Goal: Task Accomplishment & Management: Use online tool/utility

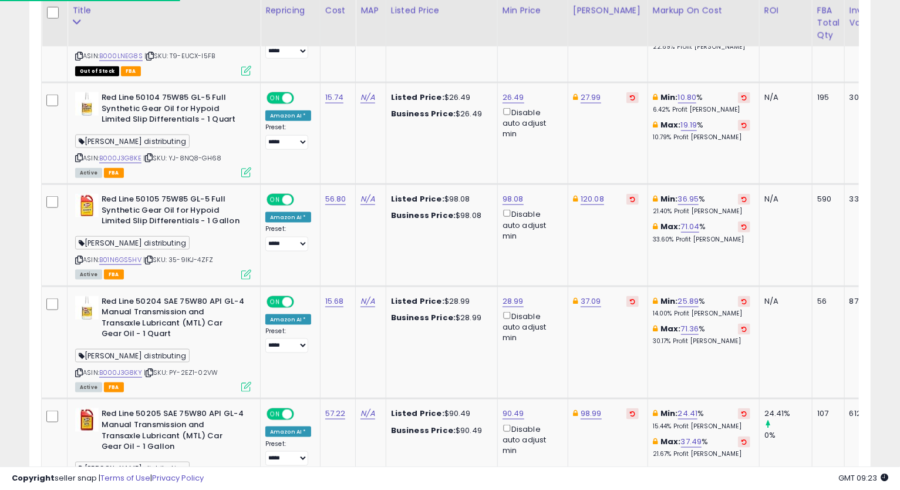
scroll to position [241, 488]
click at [75, 160] on icon at bounding box center [79, 157] width 8 height 6
click at [632, 158] on td "27.99" at bounding box center [608, 133] width 80 height 102
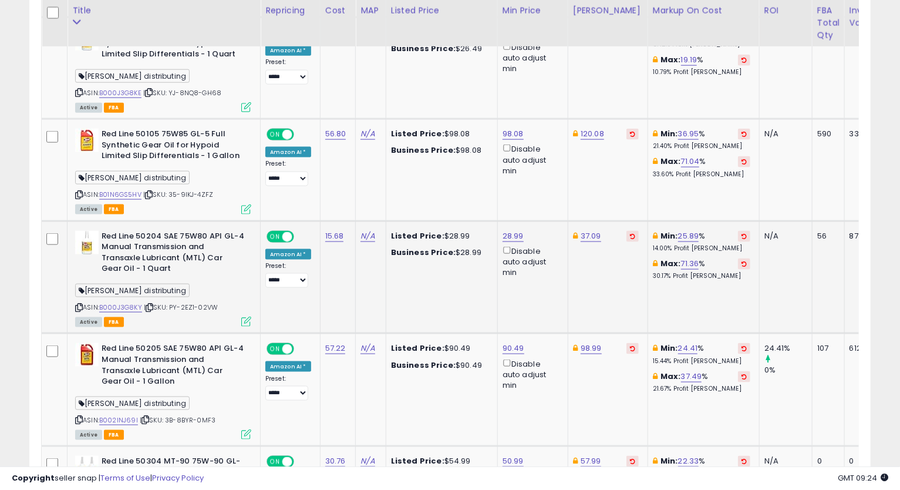
scroll to position [947, 0]
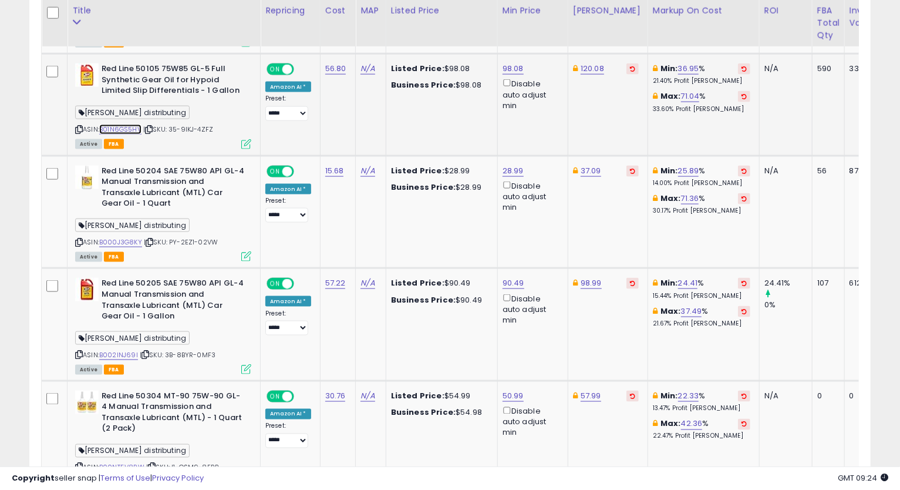
click at [127, 127] on link "B01N6GS5HV" at bounding box center [120, 130] width 42 height 10
click at [74, 129] on div "Red Line 50105 75W85 GL-5 Full Synthetic Gear Oil for Hypoid Limited Slip Diffe…" at bounding box center [161, 105] width 179 height 84
click at [78, 129] on icon at bounding box center [79, 129] width 8 height 6
click at [520, 65] on link "98.08" at bounding box center [513, 69] width 21 height 12
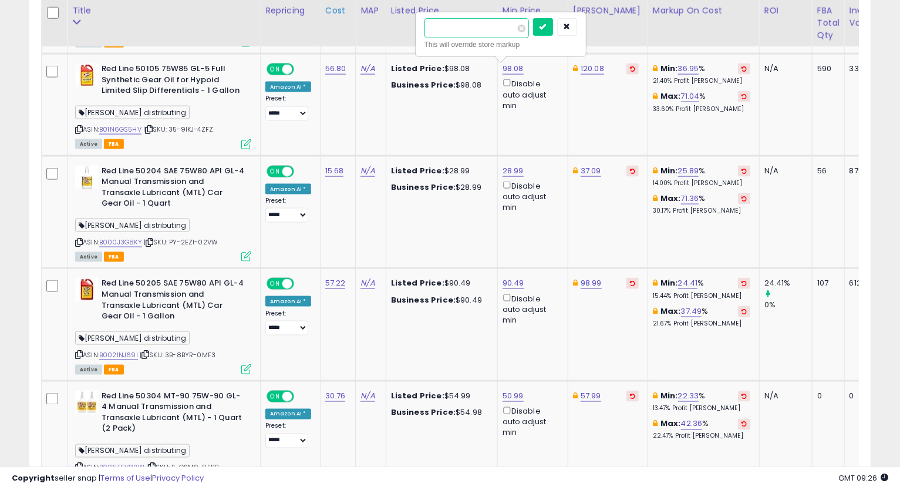
drag, startPoint x: 459, startPoint y: 31, endPoint x: 335, endPoint y: 45, distance: 124.2
paste input "number"
type input "*****"
click button "submit" at bounding box center [543, 27] width 20 height 18
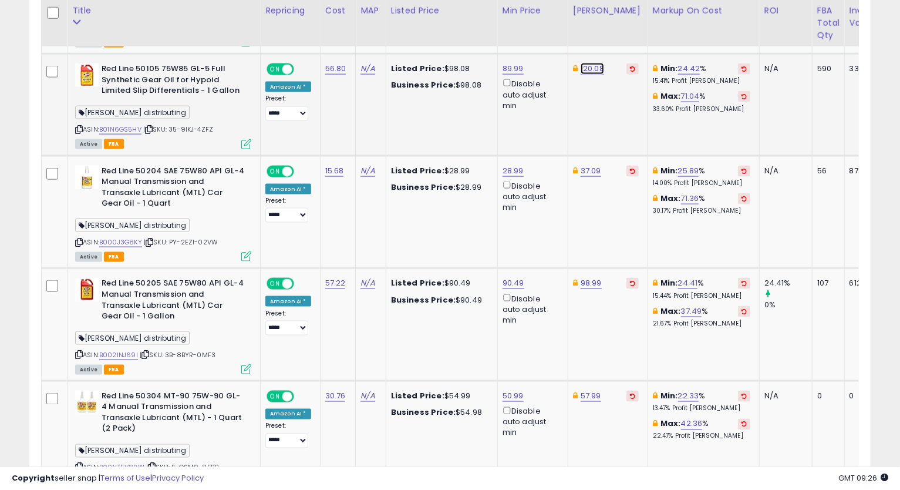
click at [590, 66] on link "120.08" at bounding box center [592, 69] width 23 height 12
type input "*****"
click button "submit" at bounding box center [623, 27] width 20 height 18
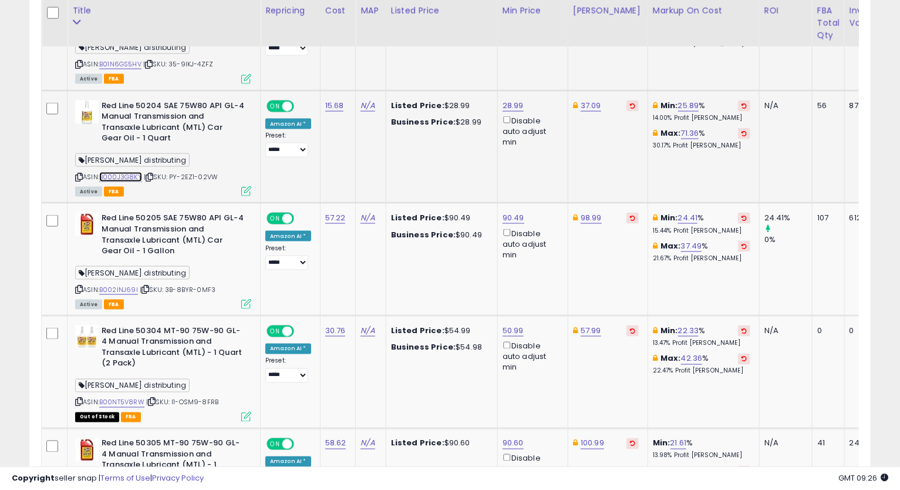
click at [109, 177] on link "B000J3G8KY" at bounding box center [120, 177] width 43 height 10
click at [80, 176] on icon at bounding box center [79, 177] width 8 height 6
click at [515, 103] on link "28.99" at bounding box center [513, 106] width 21 height 12
type input "**"
type input "*****"
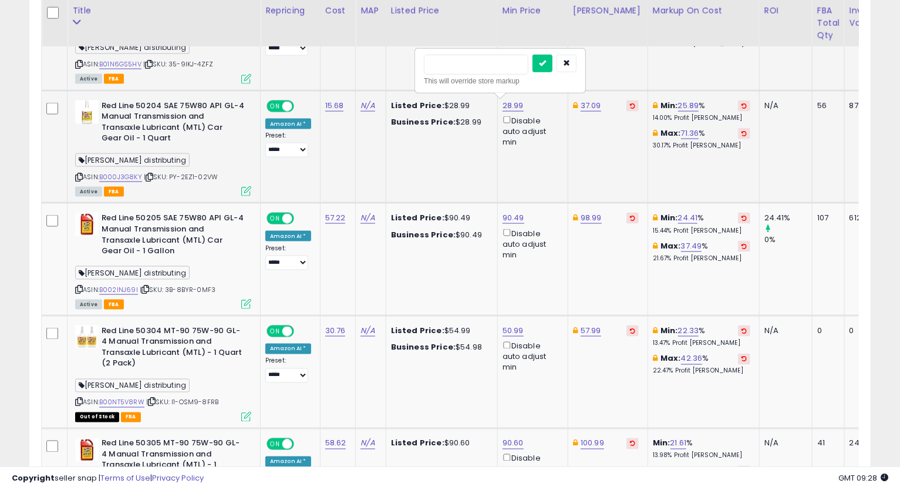
click button "submit" at bounding box center [543, 64] width 20 height 18
click at [507, 105] on link "26.77" at bounding box center [513, 106] width 20 height 12
type input "*****"
click button "submit" at bounding box center [542, 64] width 20 height 18
click at [587, 107] on link "37.09" at bounding box center [591, 106] width 21 height 12
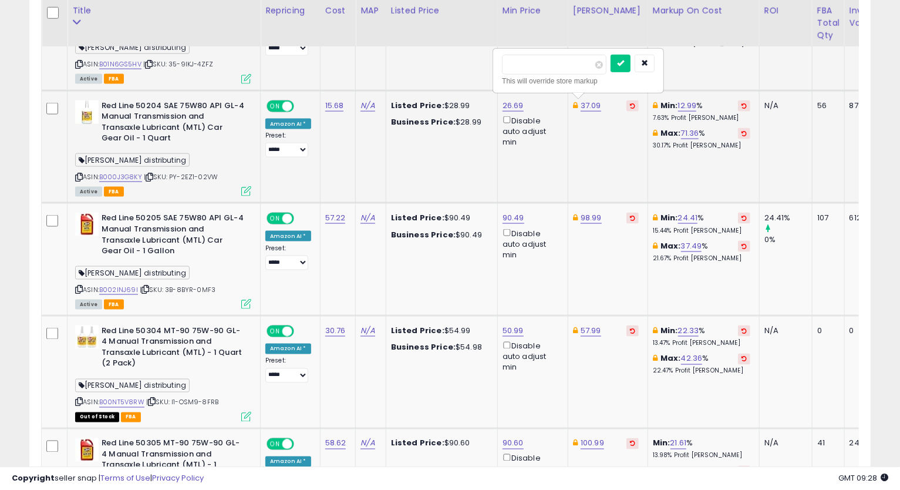
type input "*****"
click button "submit" at bounding box center [621, 64] width 20 height 18
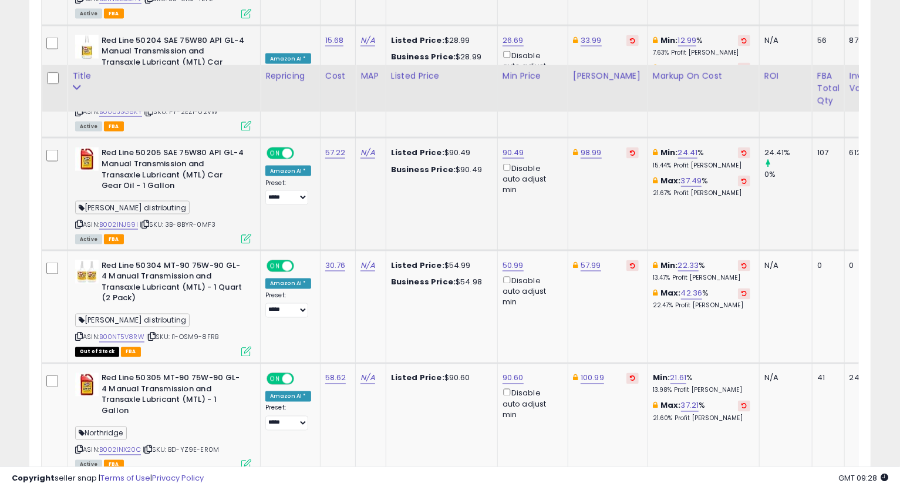
scroll to position [1143, 0]
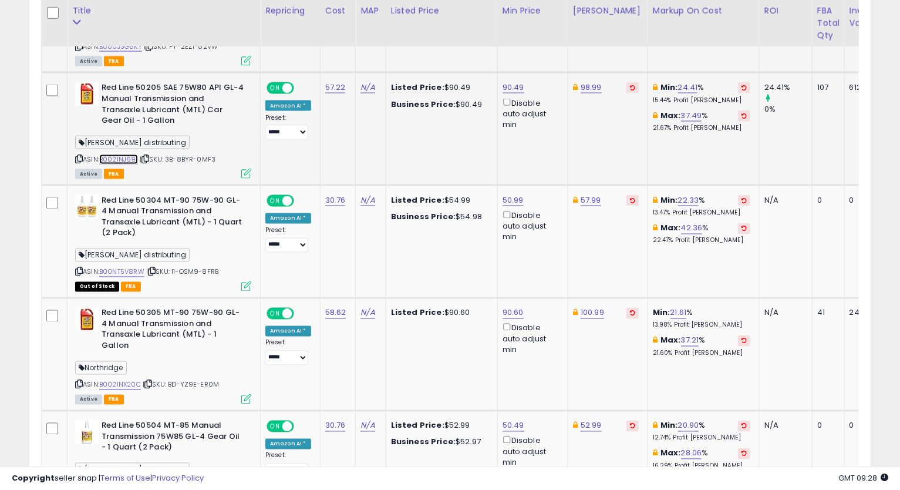
click at [134, 159] on link "B002INJ69I" at bounding box center [118, 159] width 39 height 10
click at [79, 156] on icon at bounding box center [79, 159] width 8 height 6
click at [510, 88] on link "90.49" at bounding box center [514, 88] width 22 height 12
drag, startPoint x: 419, startPoint y: 53, endPoint x: 376, endPoint y: 76, distance: 48.9
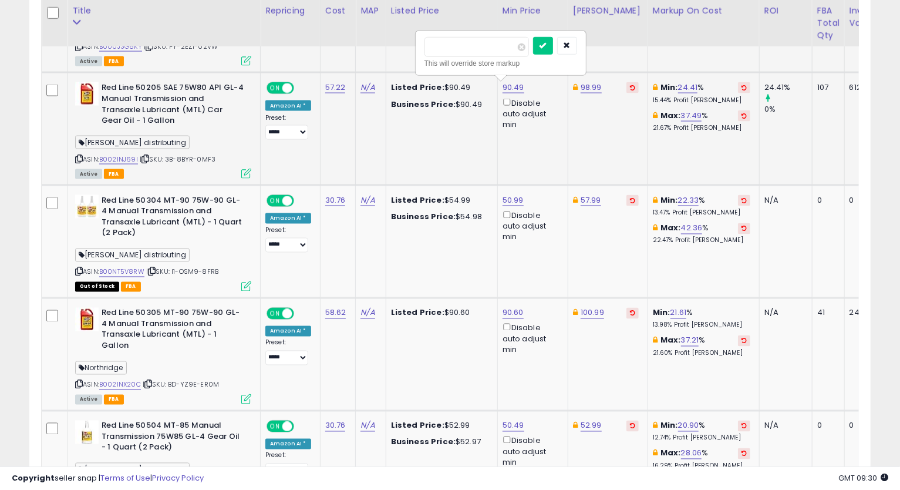
type input "*****"
click button "submit" at bounding box center [543, 46] width 20 height 18
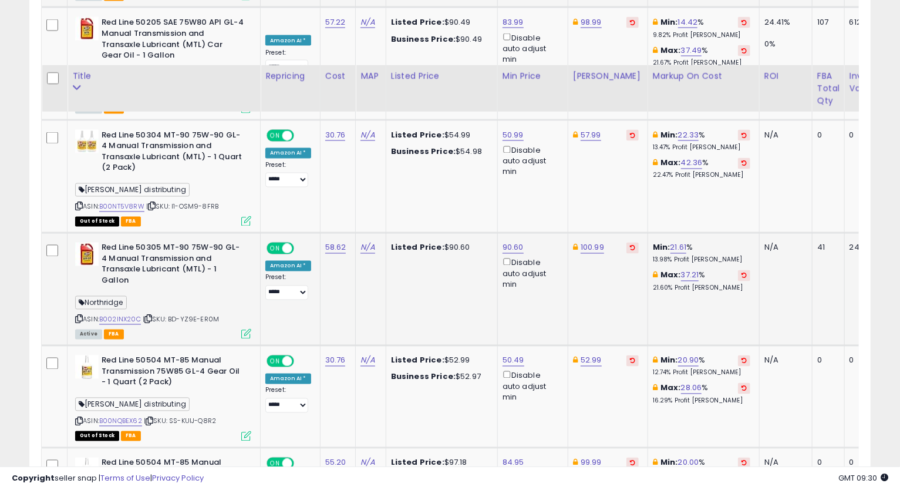
scroll to position [1273, 0]
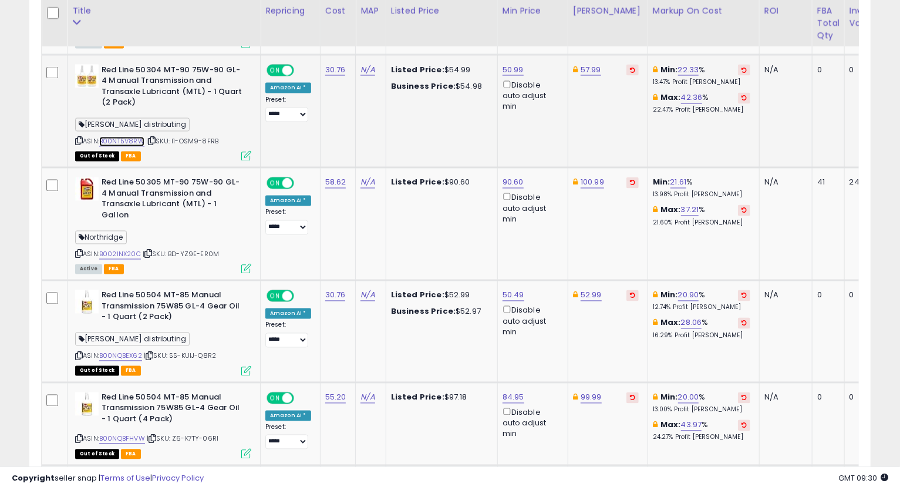
click at [127, 138] on link "B00NT5V8RW" at bounding box center [121, 142] width 45 height 10
click at [582, 68] on link "57.99" at bounding box center [591, 70] width 21 height 12
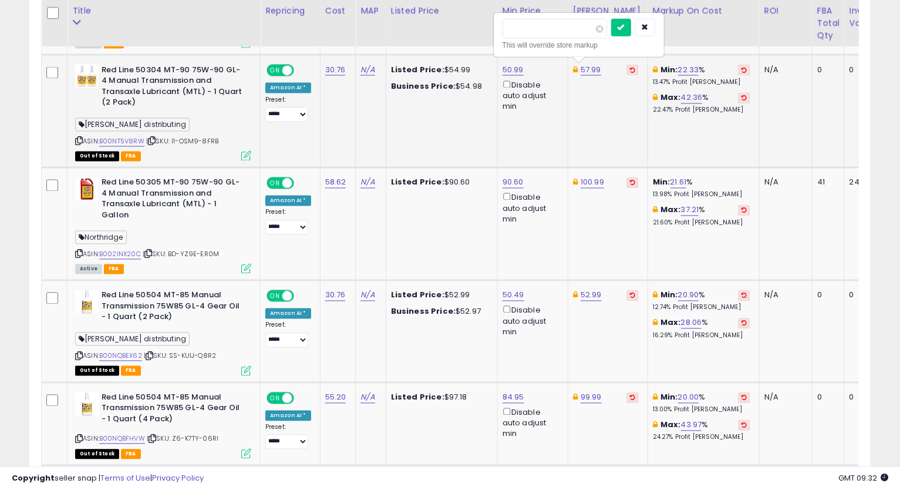
type input "*****"
click button "submit" at bounding box center [621, 28] width 20 height 18
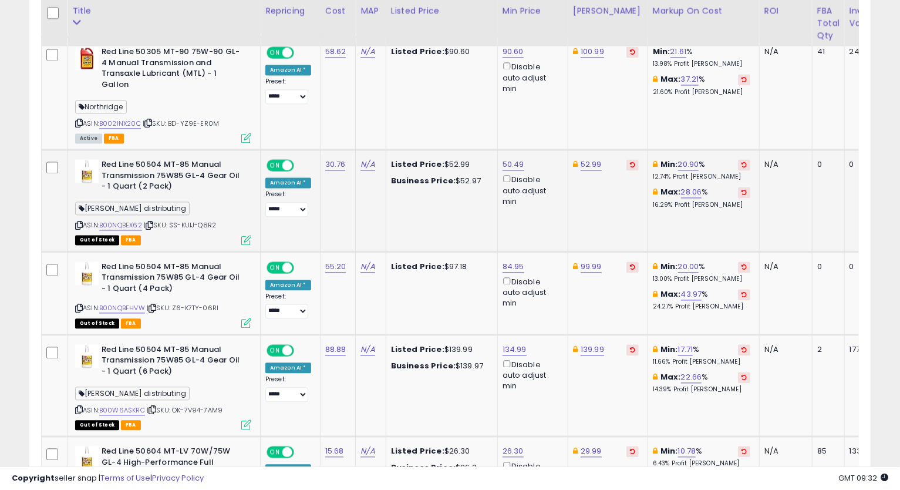
scroll to position [1339, 0]
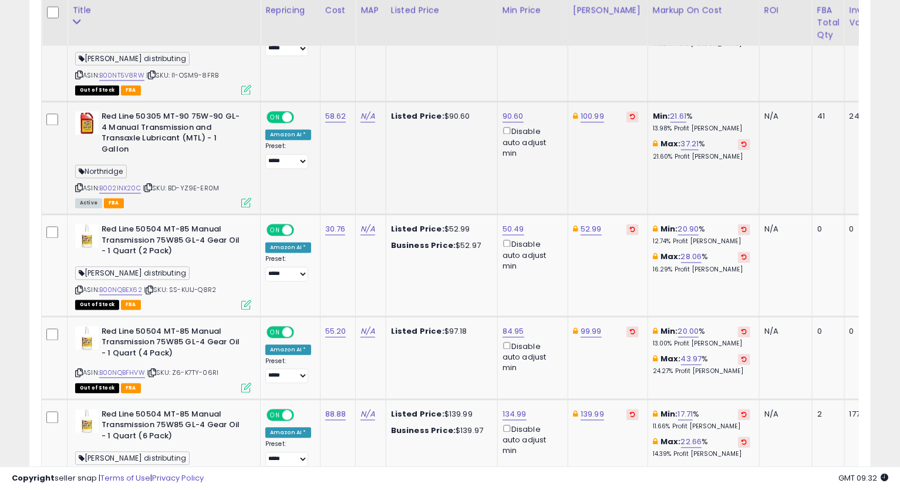
click at [130, 170] on div "ASIN: B002INX20C | SKU: BD-YZ9E-ER0M Active FBA" at bounding box center [163, 159] width 176 height 95
click at [129, 184] on link "B002INX20C" at bounding box center [120, 189] width 42 height 10
click at [78, 185] on icon at bounding box center [79, 188] width 8 height 6
click at [584, 114] on link "100.99" at bounding box center [592, 117] width 23 height 12
type input "*"
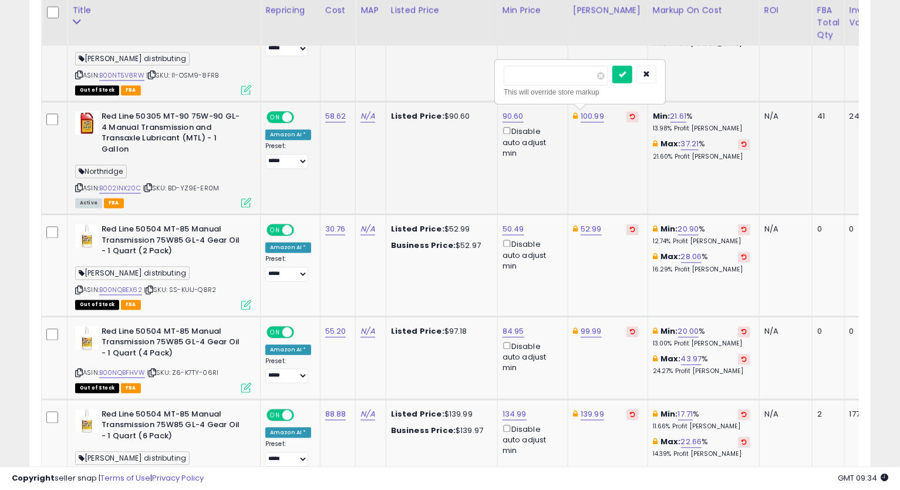
type input "*****"
click button "submit" at bounding box center [623, 75] width 20 height 18
click at [580, 108] on td "94.99" at bounding box center [608, 158] width 80 height 113
click at [586, 113] on link "94.99" at bounding box center [592, 117] width 22 height 12
click at [513, 78] on input "*****" at bounding box center [555, 76] width 105 height 20
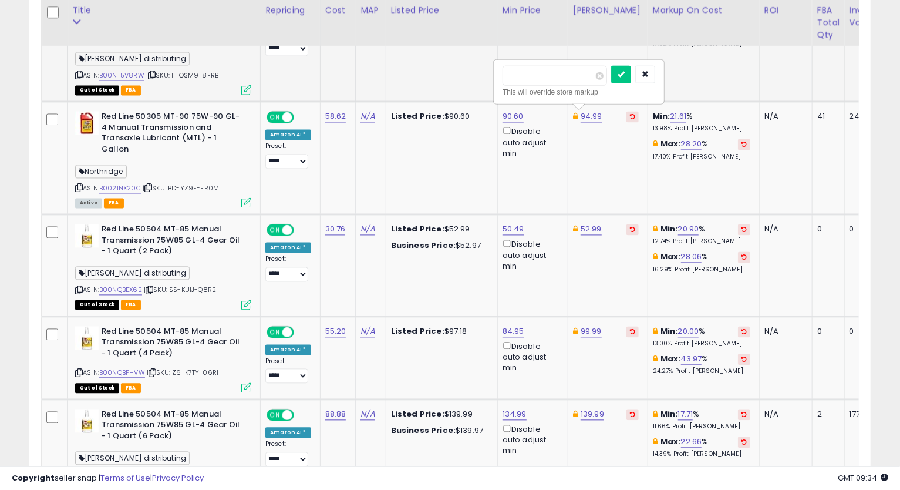
type input "*****"
click button "submit" at bounding box center [621, 75] width 20 height 18
click at [514, 116] on link "90.60" at bounding box center [513, 117] width 21 height 12
type input "*"
type input "*****"
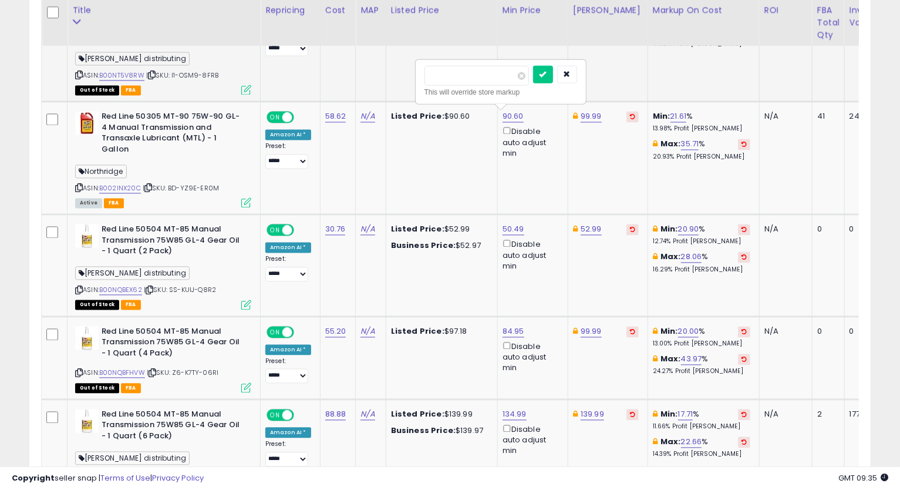
click button "submit" at bounding box center [543, 75] width 20 height 18
click at [513, 117] on link "86.99" at bounding box center [513, 117] width 21 height 12
type input "*****"
click button "submit" at bounding box center [543, 75] width 20 height 18
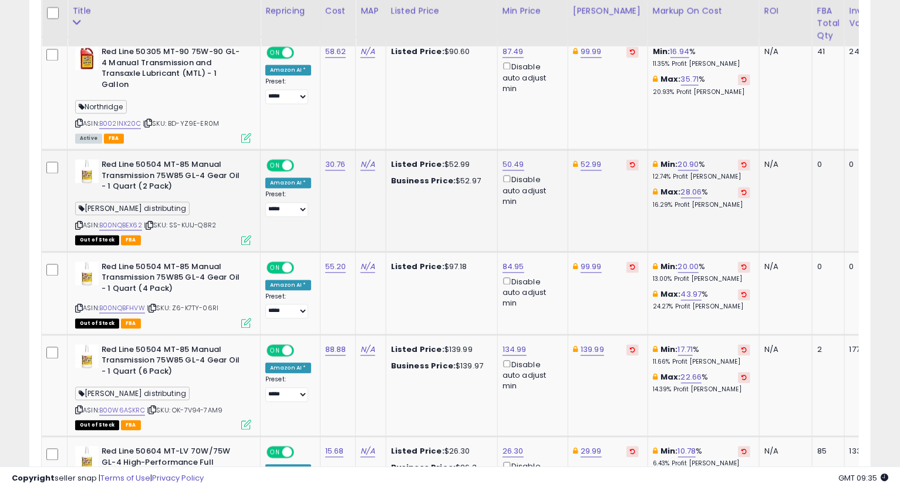
scroll to position [1470, 0]
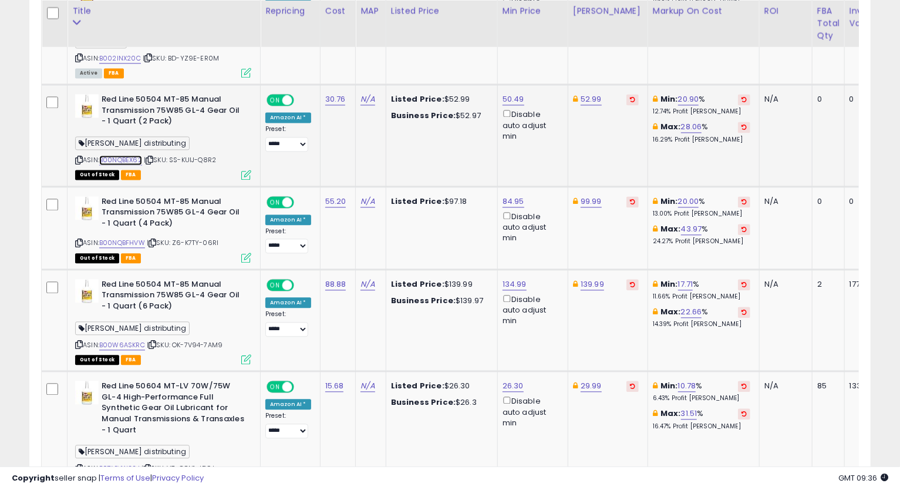
click at [122, 155] on link "B00NQBEX62" at bounding box center [120, 160] width 43 height 10
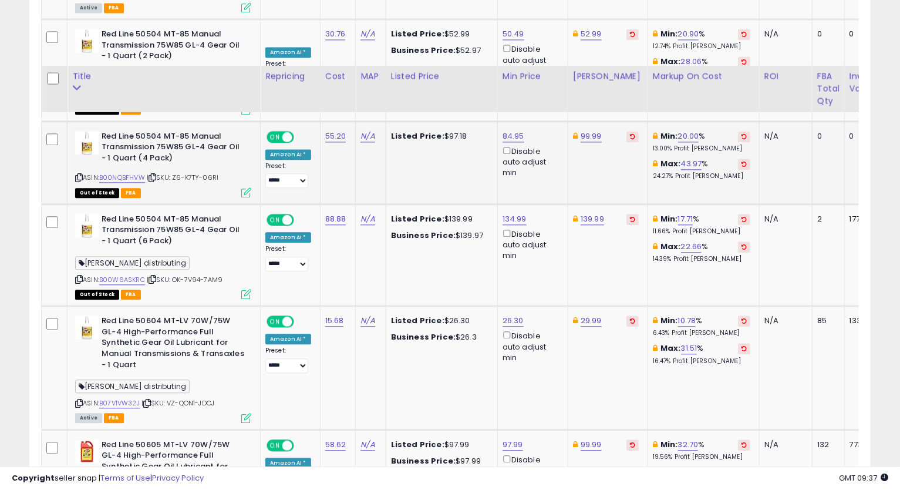
scroll to position [1600, 0]
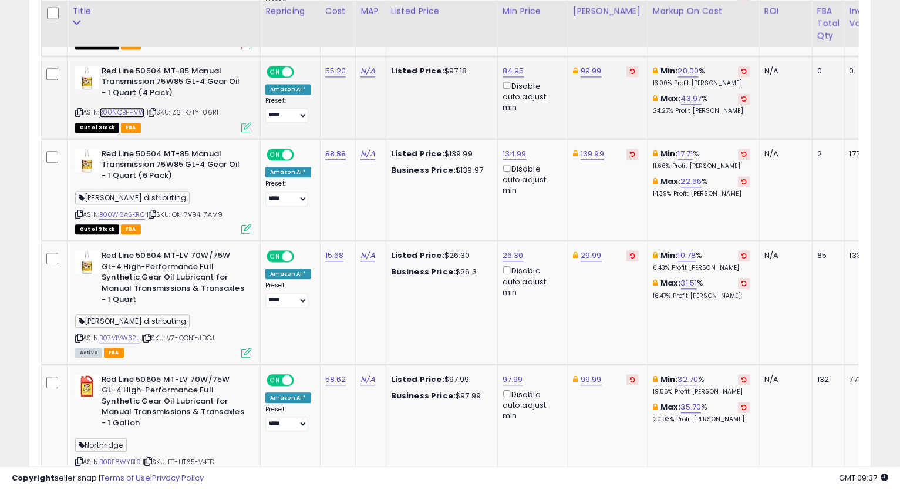
click at [140, 107] on link "B00NQBFHVW" at bounding box center [122, 112] width 46 height 10
click at [77, 109] on icon at bounding box center [79, 112] width 8 height 6
click at [512, 65] on link "84.95" at bounding box center [514, 71] width 22 height 12
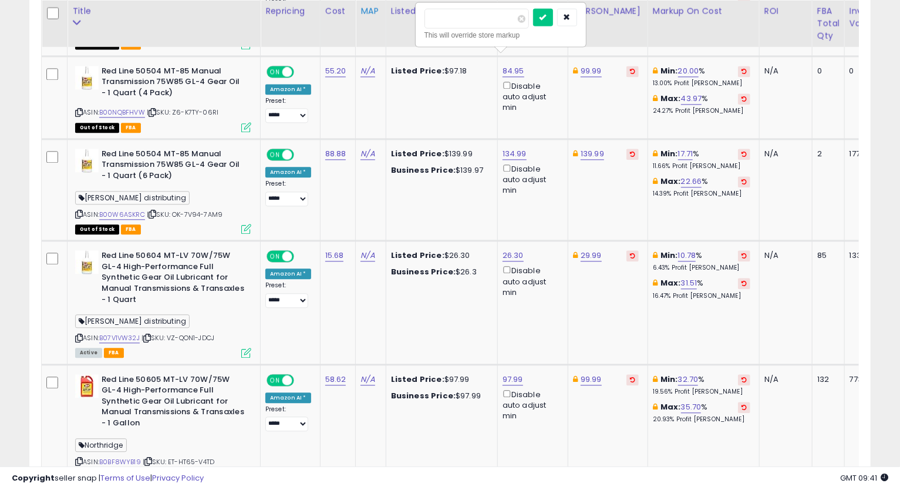
drag, startPoint x: 472, startPoint y: 24, endPoint x: 375, endPoint y: 31, distance: 97.7
click at [377, 29] on table "Title Repricing" at bounding box center [572, 269] width 1063 height 2598
type input "*****"
click button "submit" at bounding box center [543, 17] width 20 height 18
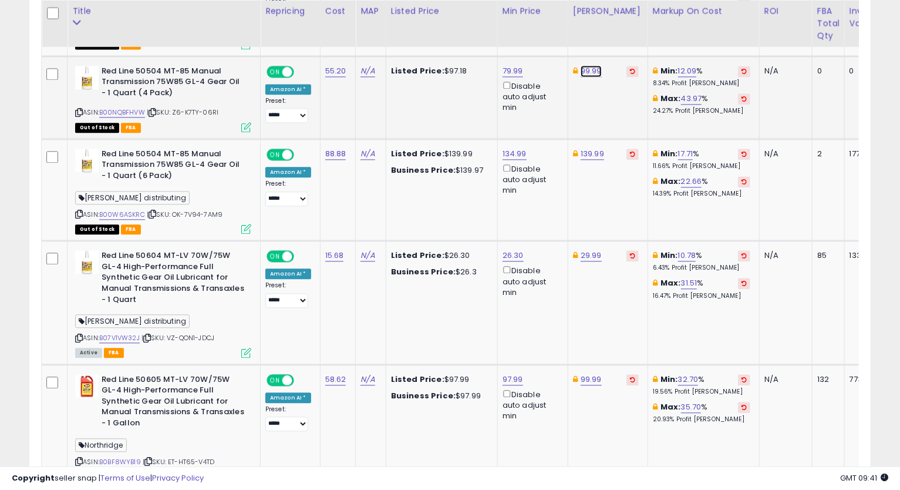
click at [592, 65] on link "99.99" at bounding box center [591, 71] width 21 height 12
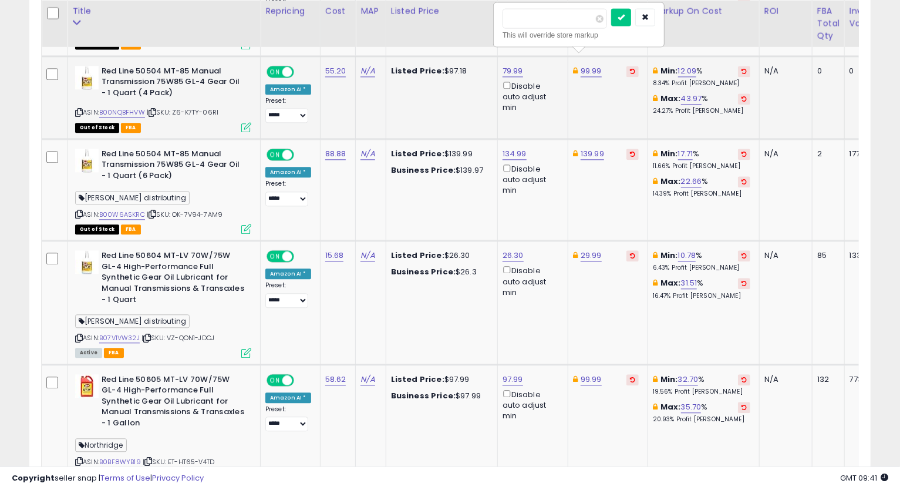
drag, startPoint x: 560, startPoint y: 16, endPoint x: 399, endPoint y: 48, distance: 163.3
click at [434, 29] on table "Title Repricing" at bounding box center [572, 269] width 1063 height 2598
type input "*****"
click button "submit" at bounding box center [621, 17] width 20 height 18
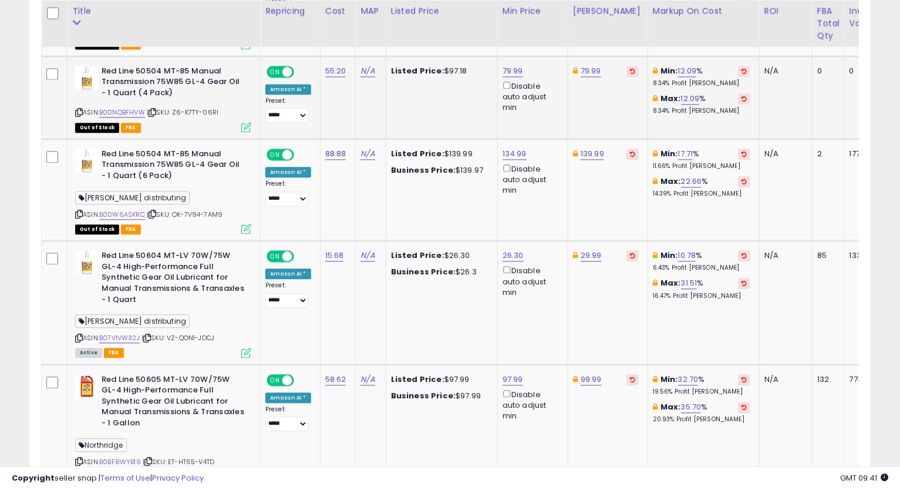
click at [79, 109] on icon at bounding box center [79, 112] width 8 height 6
click at [611, 203] on td "139.99" at bounding box center [608, 190] width 80 height 102
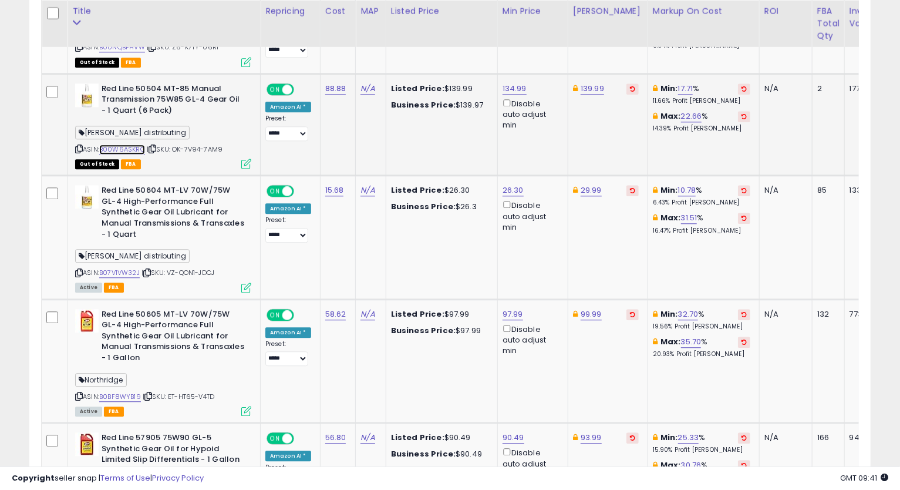
click at [124, 144] on link "B00W6ASKRC" at bounding box center [122, 149] width 46 height 10
click at [79, 146] on icon at bounding box center [79, 149] width 8 height 6
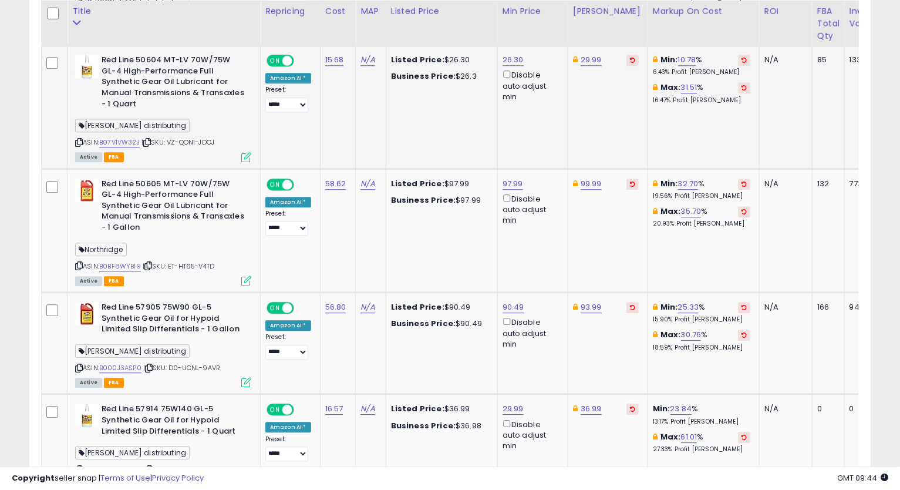
scroll to position [1730, 0]
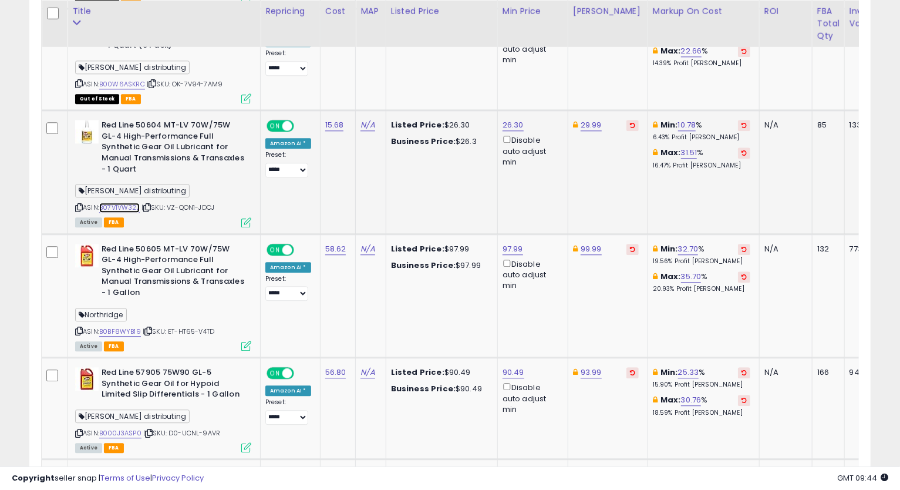
click at [130, 203] on link "B07V1VW32J" at bounding box center [119, 208] width 41 height 10
click at [79, 204] on icon at bounding box center [79, 207] width 8 height 6
click at [503, 120] on div "26.30 Disable auto adjust min" at bounding box center [531, 144] width 56 height 48
click at [503, 119] on link "26.30" at bounding box center [513, 125] width 21 height 12
drag, startPoint x: 444, startPoint y: 78, endPoint x: 320, endPoint y: 94, distance: 125.6
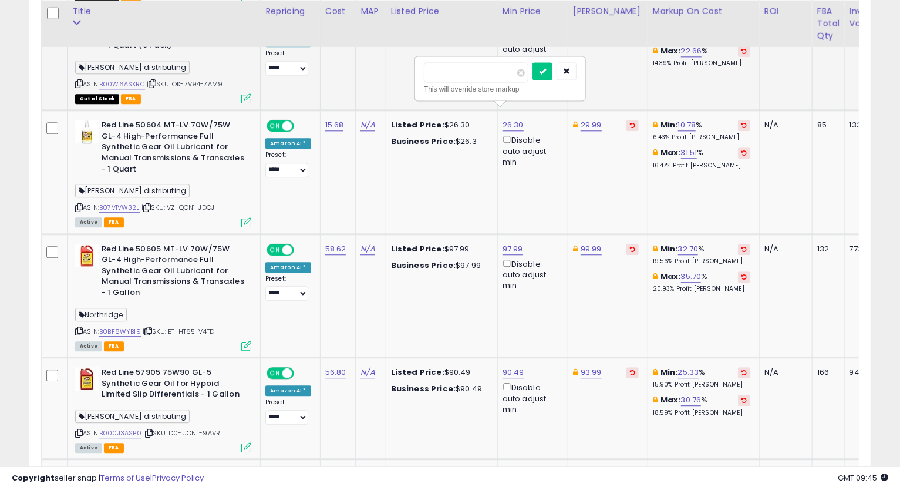
click at [317, 85] on tbody "Red Line 11305 SAE 10W30 Fully Synthetic Motor Oil - Gallon [PERSON_NAME] distr…" at bounding box center [573, 161] width 1063 height 2550
type input "*****"
click button "submit" at bounding box center [543, 71] width 20 height 18
click at [590, 119] on link "29.99" at bounding box center [591, 125] width 21 height 12
type input "*****"
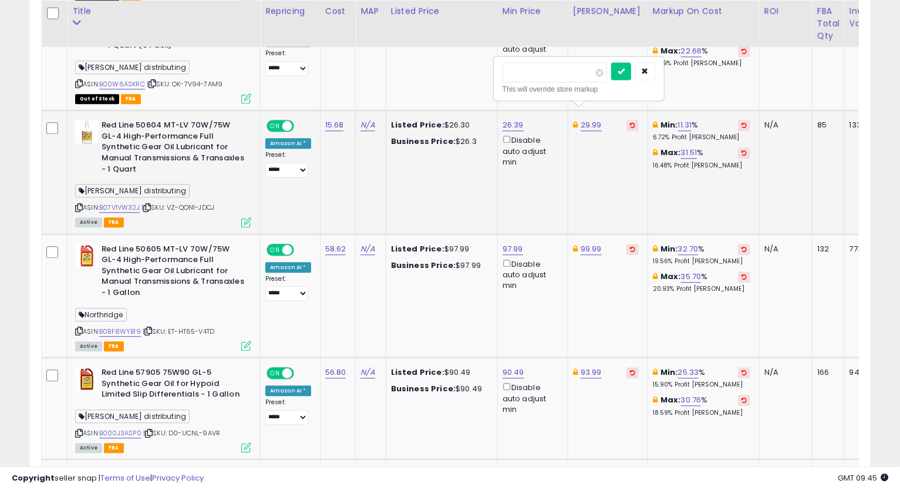
click button "submit" at bounding box center [621, 71] width 20 height 18
click at [77, 204] on icon at bounding box center [79, 207] width 8 height 6
click at [80, 204] on icon at bounding box center [79, 207] width 8 height 6
click at [658, 183] on td "Min: 11.31 % 6.72% Profit [PERSON_NAME]: 14.68 % 8.53% Profit [PERSON_NAME]" at bounding box center [704, 171] width 112 height 123
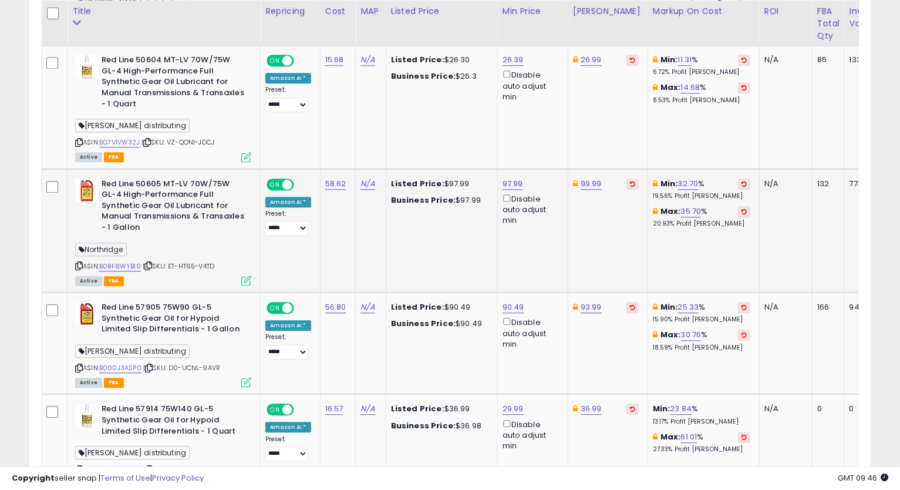
scroll to position [1861, 0]
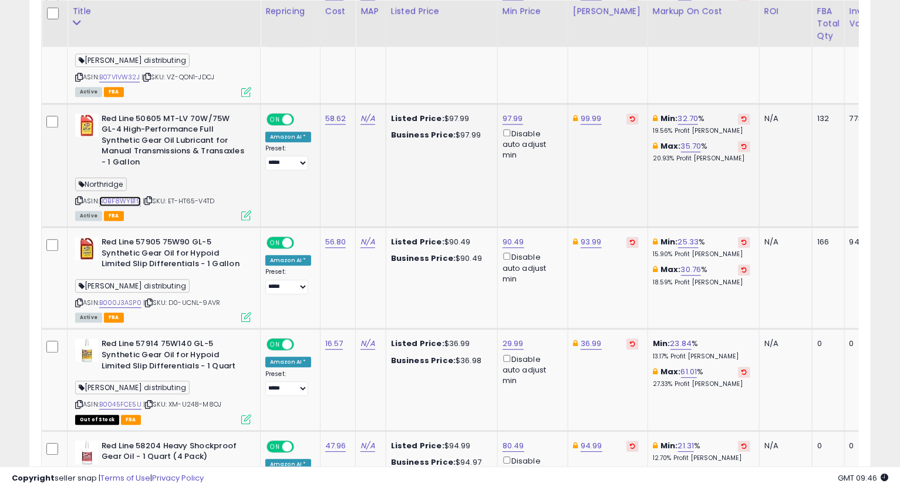
click at [127, 196] on link "B0BF8WYB19" at bounding box center [120, 201] width 42 height 10
click at [78, 197] on icon at bounding box center [79, 200] width 8 height 6
click at [505, 113] on link "97.99" at bounding box center [513, 119] width 21 height 12
drag, startPoint x: 429, startPoint y: 63, endPoint x: 404, endPoint y: 73, distance: 27.9
click at [406, 69] on tbody "Red Line 11305 SAE 10W30 Fully Synthetic Motor Oil - Gallon [PERSON_NAME] distr…" at bounding box center [573, 31] width 1063 height 2550
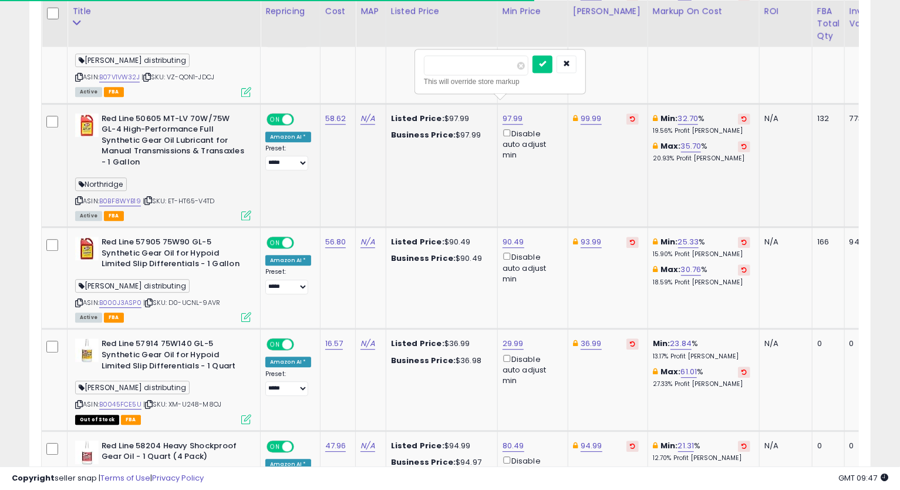
type input "*****"
click button "submit" at bounding box center [543, 64] width 20 height 18
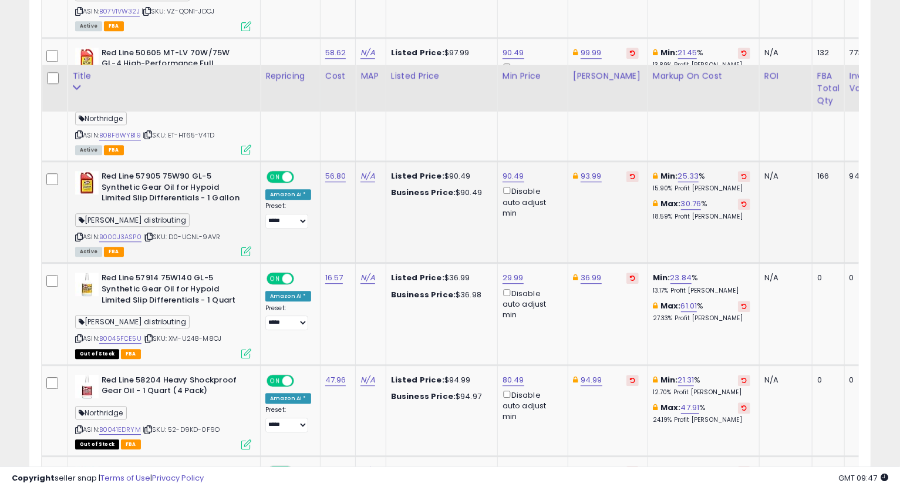
scroll to position [1992, 0]
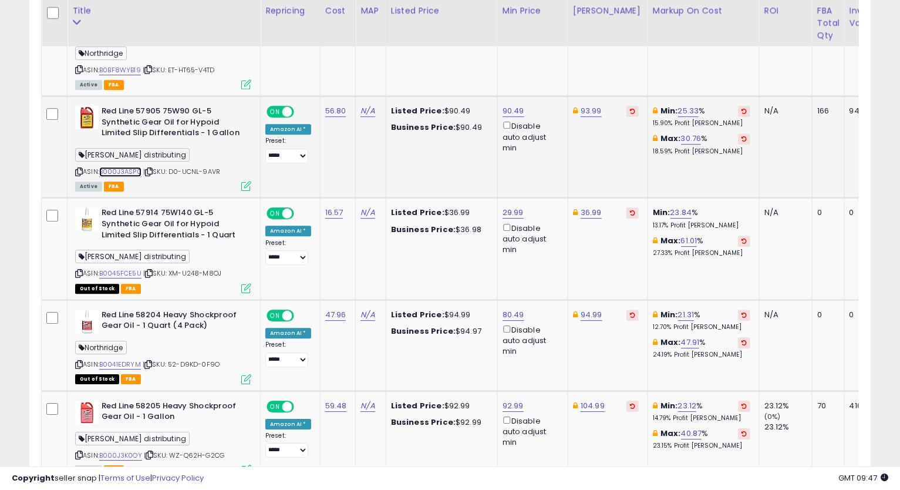
click at [132, 167] on link "B000J3ASP0" at bounding box center [120, 172] width 42 height 10
click at [73, 157] on div "Red Line 57905 75W90 GL-5 Synthetic Gear Oil for Hypoid Limited Slip Differenti…" at bounding box center [161, 148] width 179 height 84
click at [78, 169] on icon at bounding box center [79, 172] width 8 height 6
click at [517, 105] on link "90.49" at bounding box center [514, 111] width 22 height 12
type input "*"
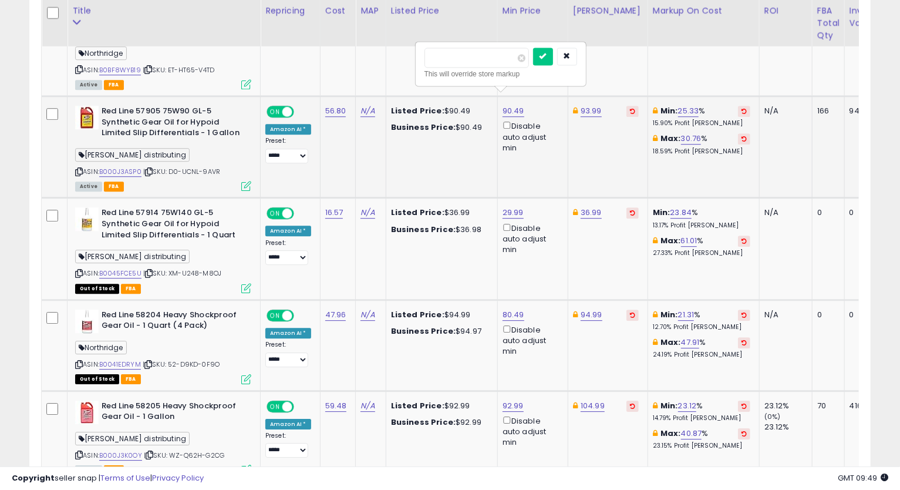
type input "*****"
click button "submit" at bounding box center [543, 57] width 20 height 18
click at [79, 169] on icon at bounding box center [79, 172] width 8 height 6
click at [626, 272] on td "36.99" at bounding box center [608, 249] width 80 height 102
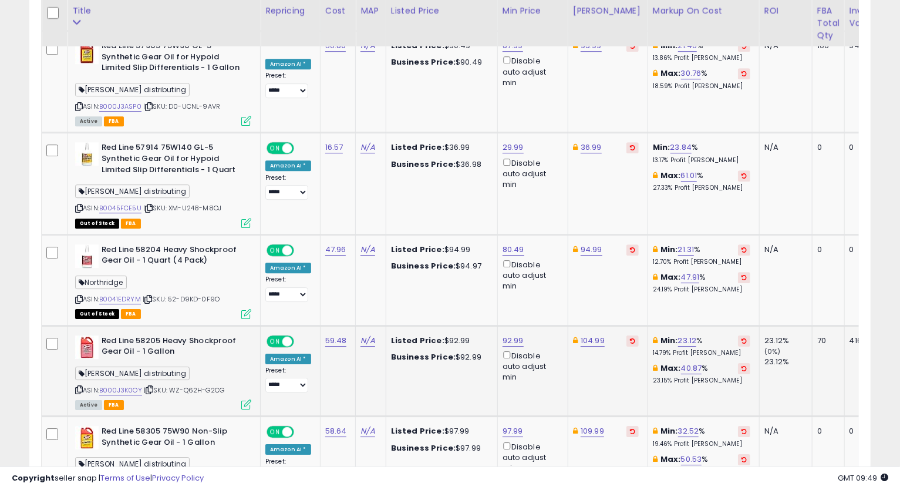
scroll to position [2122, 0]
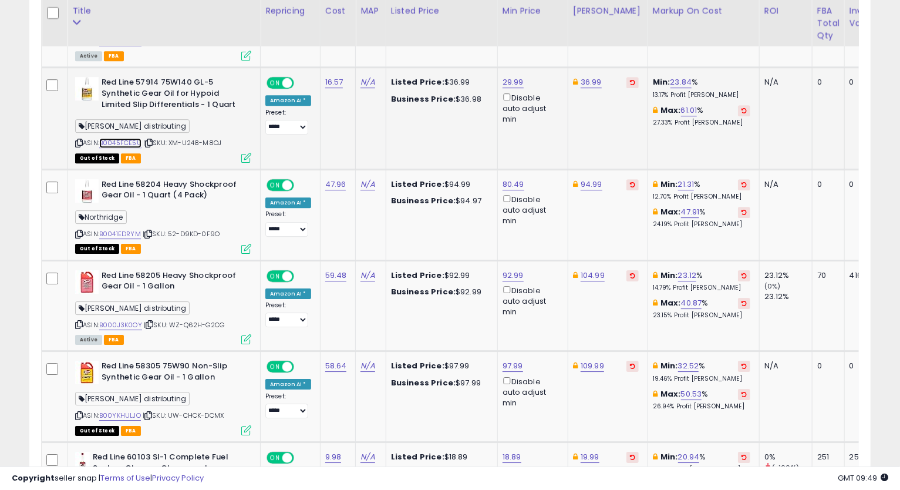
click at [127, 138] on link "B0045FCE5U" at bounding box center [120, 143] width 42 height 10
click at [582, 76] on link "36.99" at bounding box center [591, 82] width 21 height 12
type input "*"
type input "*****"
click button "submit" at bounding box center [621, 28] width 20 height 18
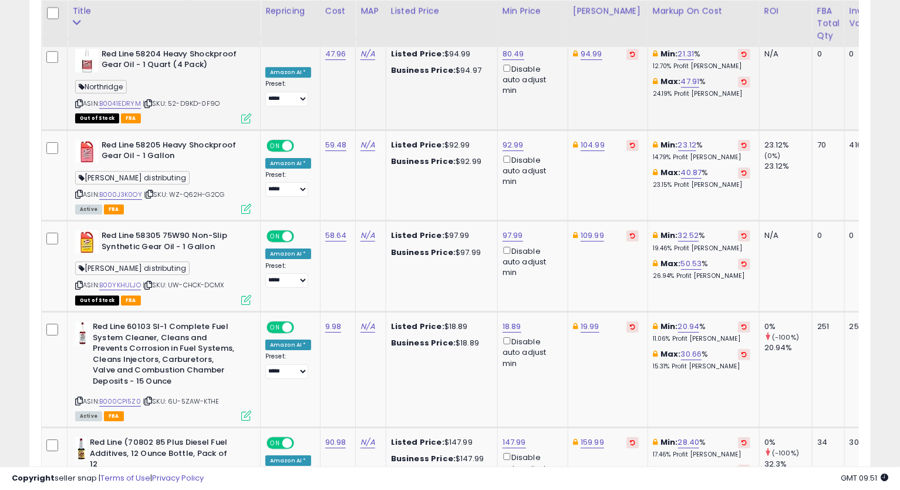
scroll to position [2187, 0]
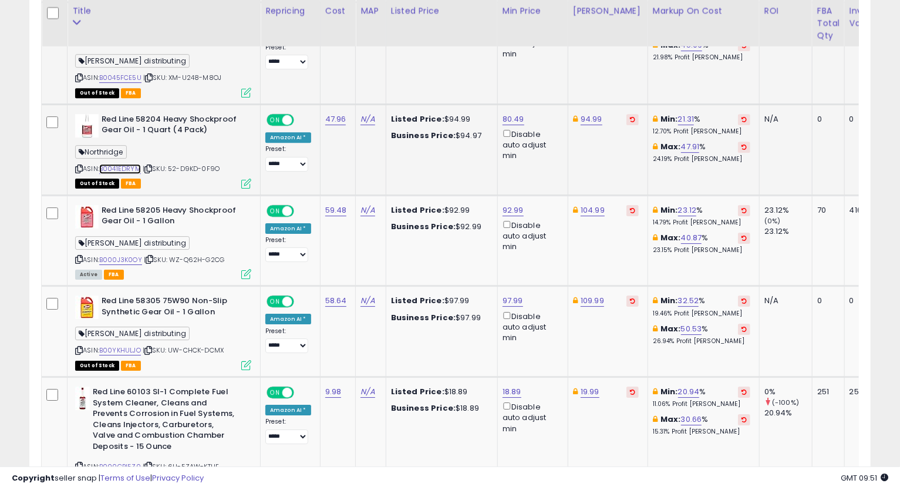
click at [122, 164] on link "B0041EDRYM" at bounding box center [120, 169] width 42 height 10
click at [512, 113] on link "80.49" at bounding box center [514, 119] width 22 height 12
type input "*****"
click button "submit" at bounding box center [543, 64] width 20 height 18
click at [586, 113] on link "94.99" at bounding box center [592, 119] width 22 height 12
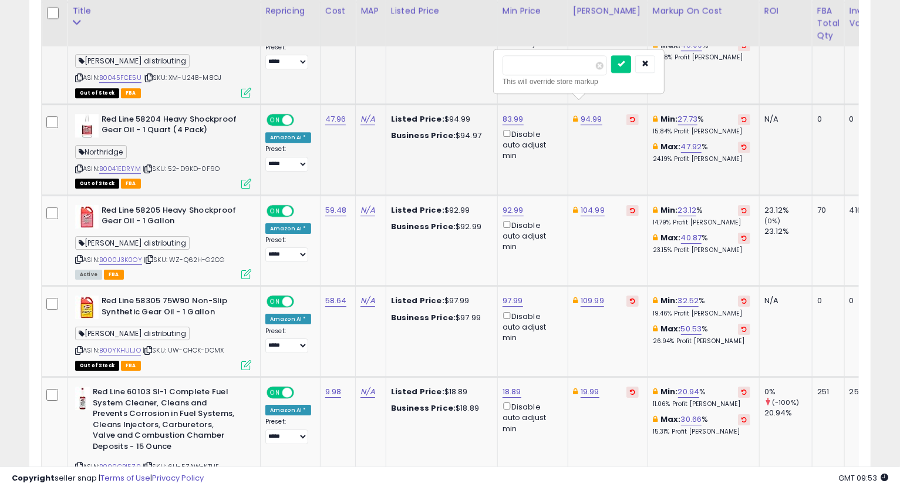
type input "*****"
click button "submit" at bounding box center [621, 64] width 20 height 18
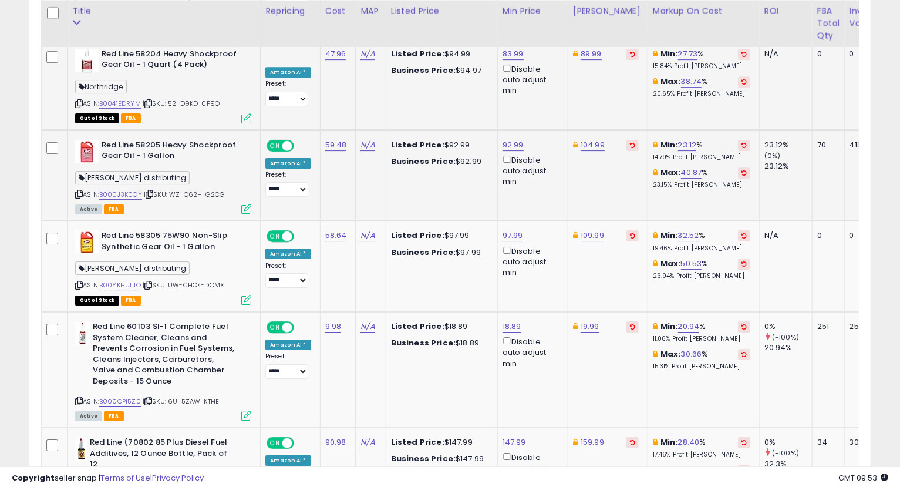
scroll to position [2318, 0]
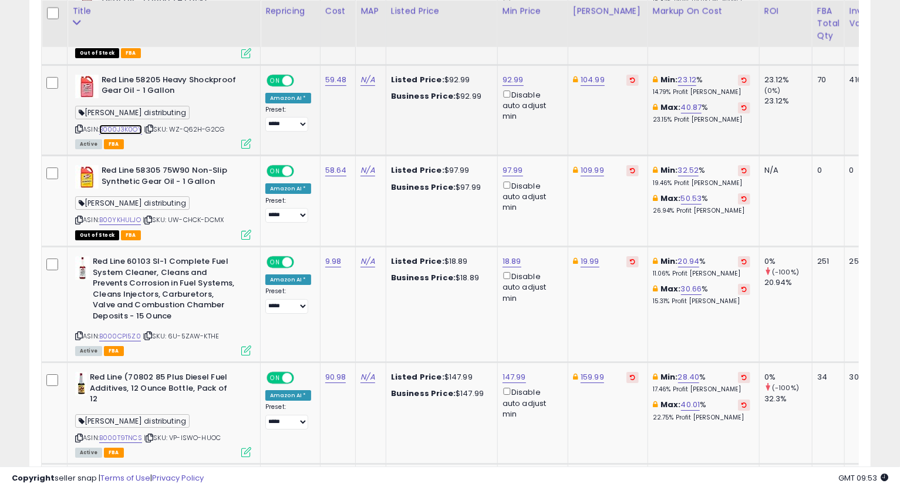
click at [130, 125] on link "B000J3K0OY" at bounding box center [120, 130] width 43 height 10
click at [79, 126] on icon at bounding box center [79, 129] width 8 height 6
click at [585, 74] on link "104.99" at bounding box center [593, 80] width 24 height 12
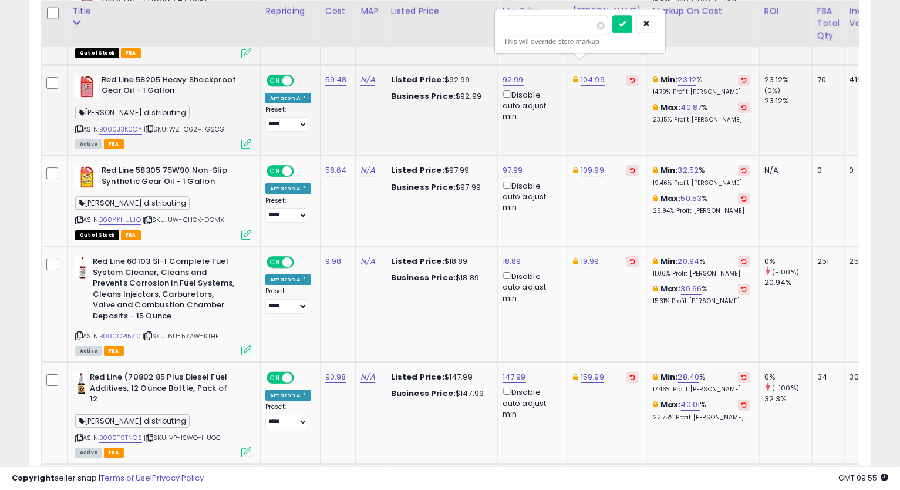
type input "*****"
click button "submit" at bounding box center [623, 24] width 20 height 18
click at [511, 74] on link "92.99" at bounding box center [513, 80] width 21 height 12
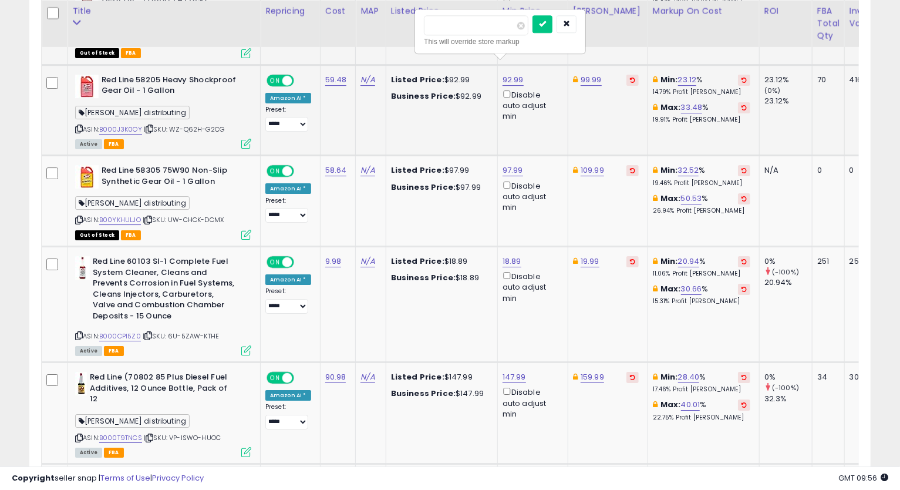
type input "*****"
click button "submit" at bounding box center [543, 24] width 20 height 18
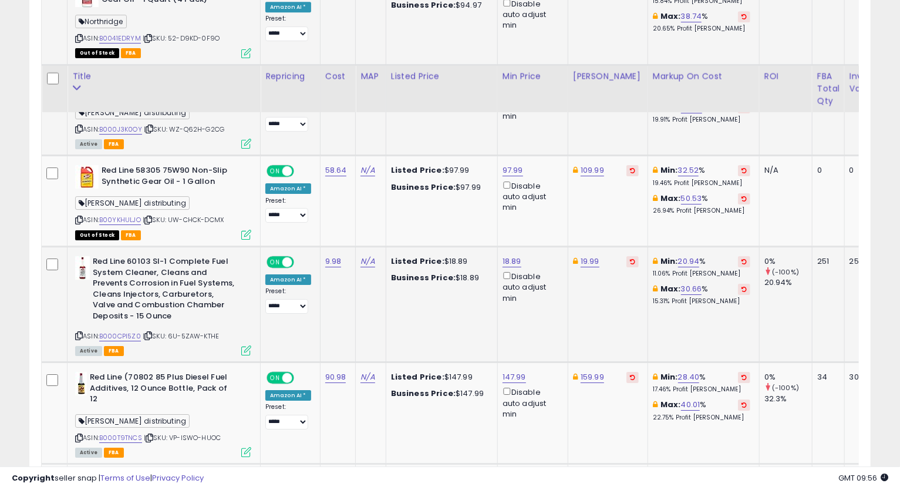
scroll to position [2383, 0]
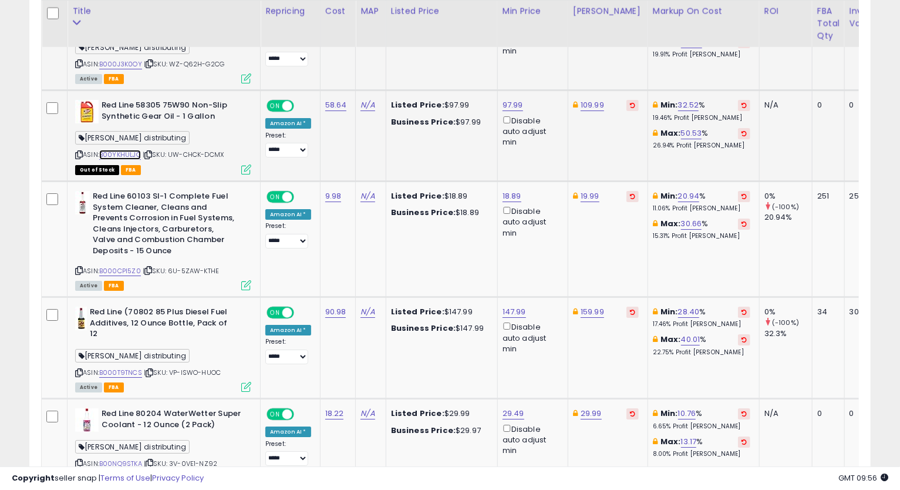
click at [128, 150] on link "B00YKHULJO" at bounding box center [120, 155] width 42 height 10
click at [510, 99] on link "97.99" at bounding box center [513, 105] width 21 height 12
drag, startPoint x: 487, startPoint y: 55, endPoint x: 357, endPoint y: 99, distance: 137.1
type input "*****"
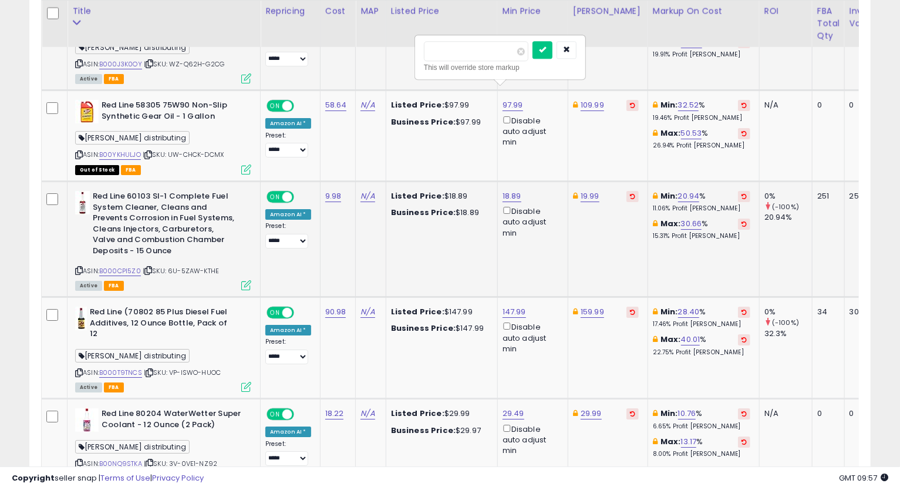
click button "submit" at bounding box center [543, 50] width 20 height 18
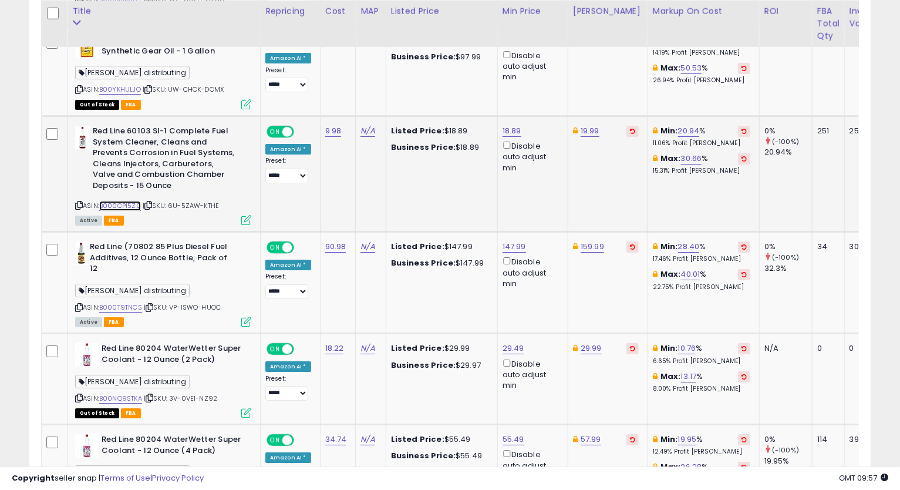
click at [125, 201] on link "B000CPI5Z0" at bounding box center [120, 206] width 42 height 10
click at [78, 202] on icon at bounding box center [79, 205] width 8 height 6
click at [520, 126] on div "18.89 Disable auto adjust min" at bounding box center [531, 150] width 56 height 48
click at [513, 125] on link "18.89" at bounding box center [512, 131] width 19 height 12
drag, startPoint x: 470, startPoint y: 79, endPoint x: 375, endPoint y: 89, distance: 96.3
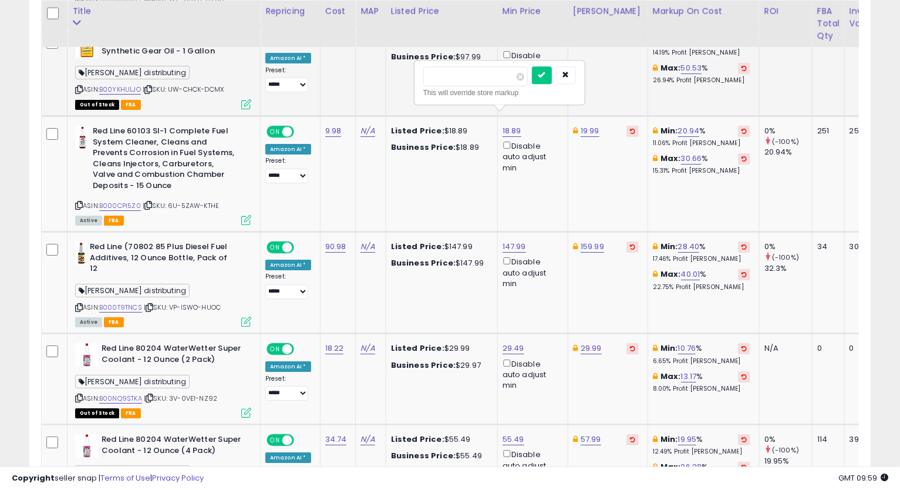
type input "*****"
click button "submit" at bounding box center [542, 75] width 20 height 18
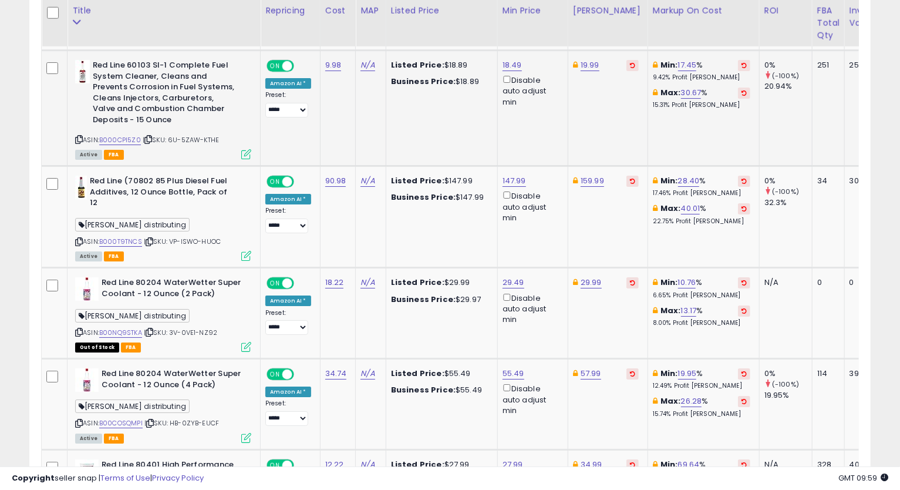
scroll to position [2579, 0]
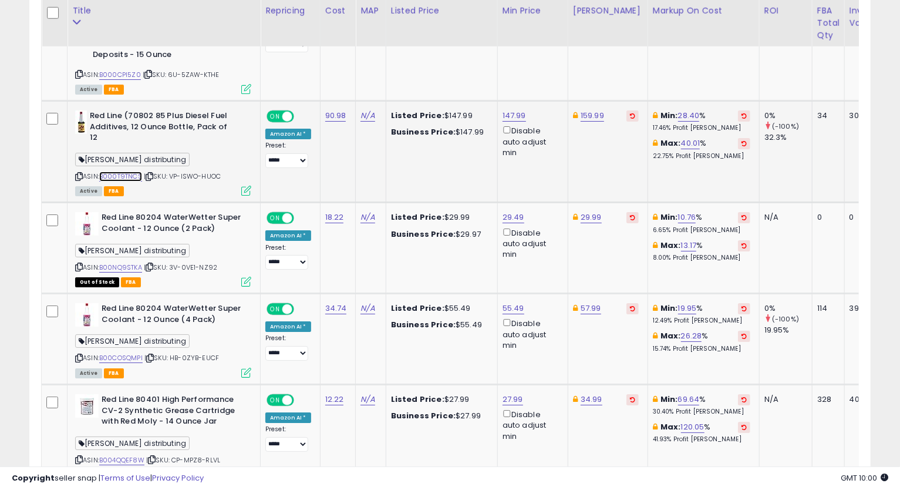
click at [121, 172] on link "B000T9TNCS" at bounding box center [120, 177] width 43 height 10
click at [78, 173] on icon at bounding box center [79, 176] width 8 height 6
click at [589, 110] on link "159.99" at bounding box center [592, 116] width 23 height 12
type input "***"
click button "submit" at bounding box center [623, 60] width 20 height 18
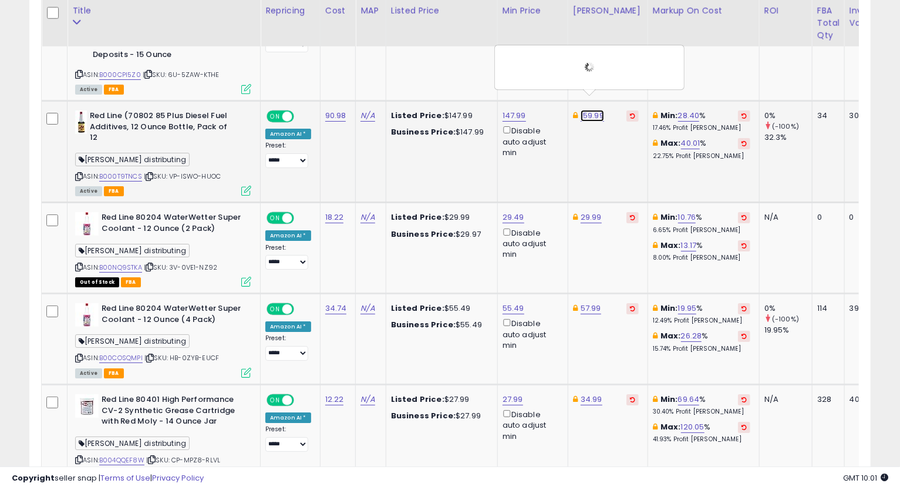
click at [588, 110] on link "159.99" at bounding box center [592, 116] width 23 height 12
click at [587, 110] on link "156.00" at bounding box center [592, 116] width 23 height 12
type input "******"
click button "submit" at bounding box center [623, 60] width 20 height 18
click at [521, 110] on link "147.99" at bounding box center [514, 116] width 23 height 12
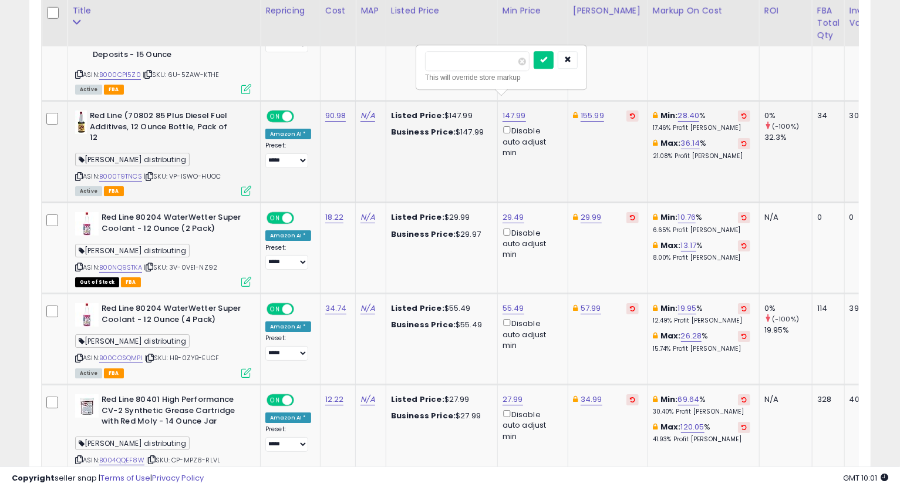
type input "******"
click button "submit" at bounding box center [544, 60] width 20 height 18
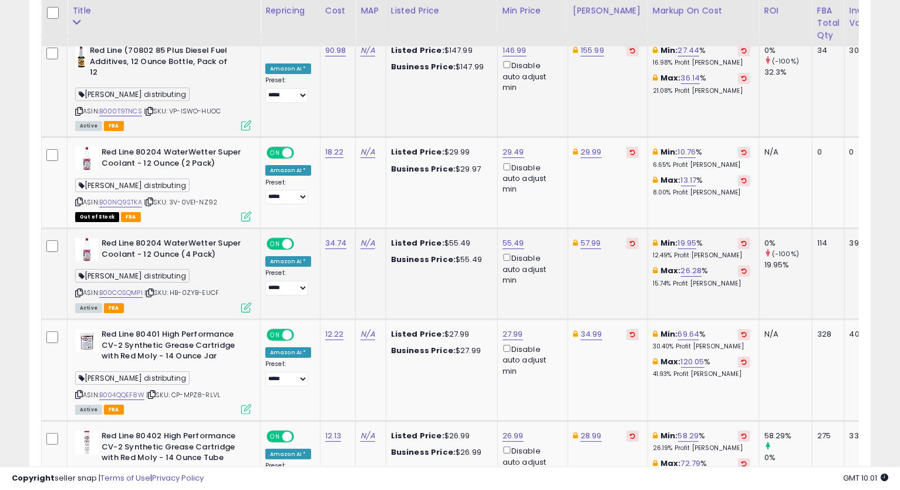
scroll to position [2710, 0]
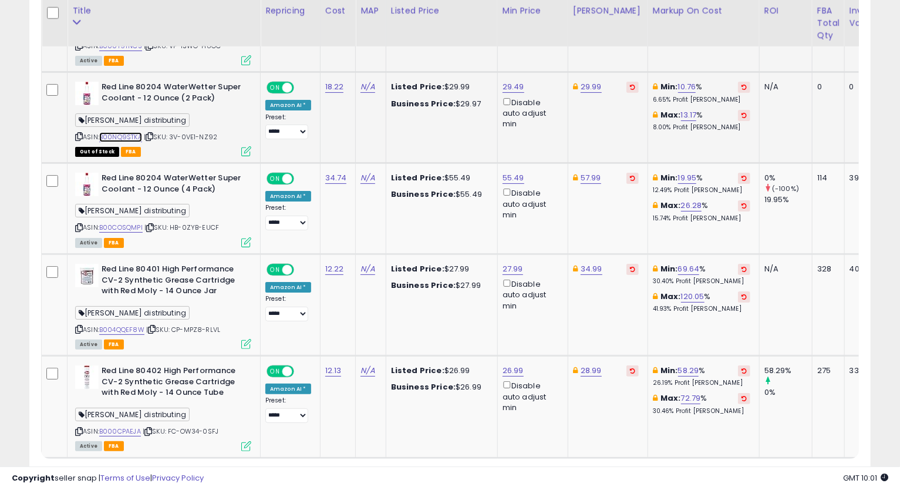
click at [124, 132] on link "B00NQ9STKA" at bounding box center [120, 137] width 43 height 10
click at [513, 81] on link "29.49" at bounding box center [514, 87] width 22 height 12
drag, startPoint x: 480, startPoint y: 38, endPoint x: 363, endPoint y: 55, distance: 118.7
paste input "number"
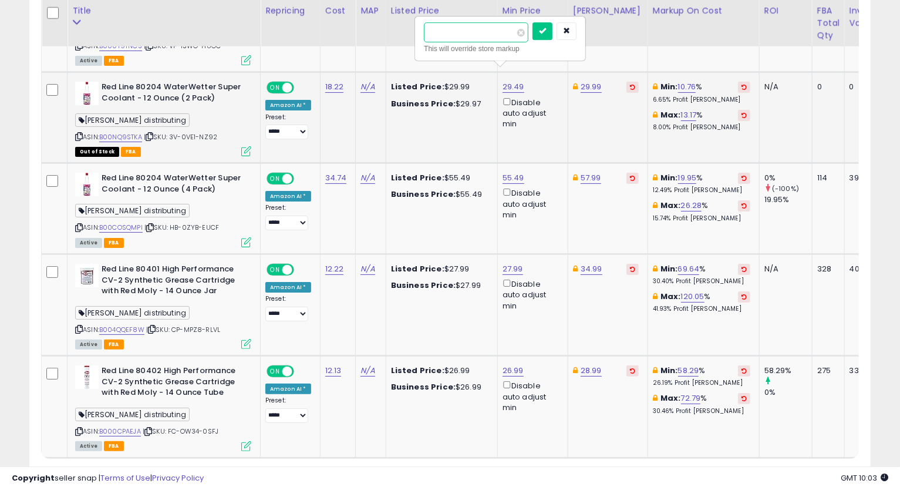
type input "*****"
click button "submit" at bounding box center [543, 31] width 20 height 18
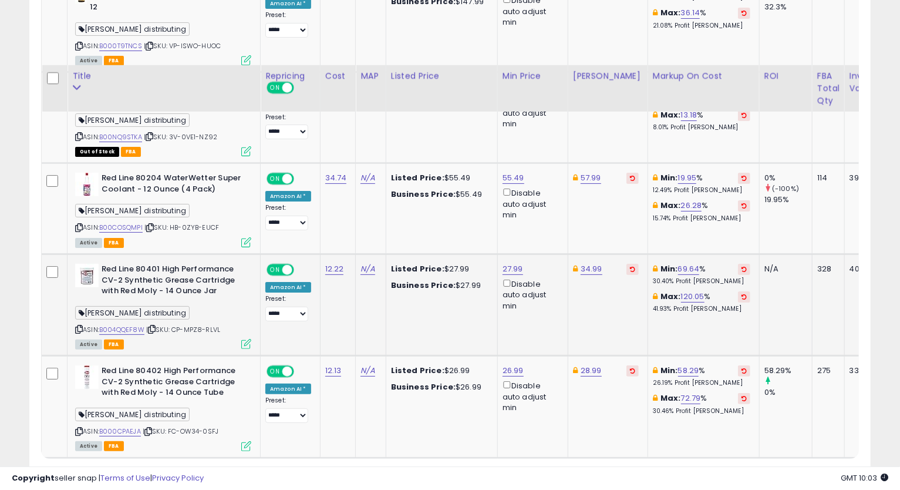
scroll to position [2775, 0]
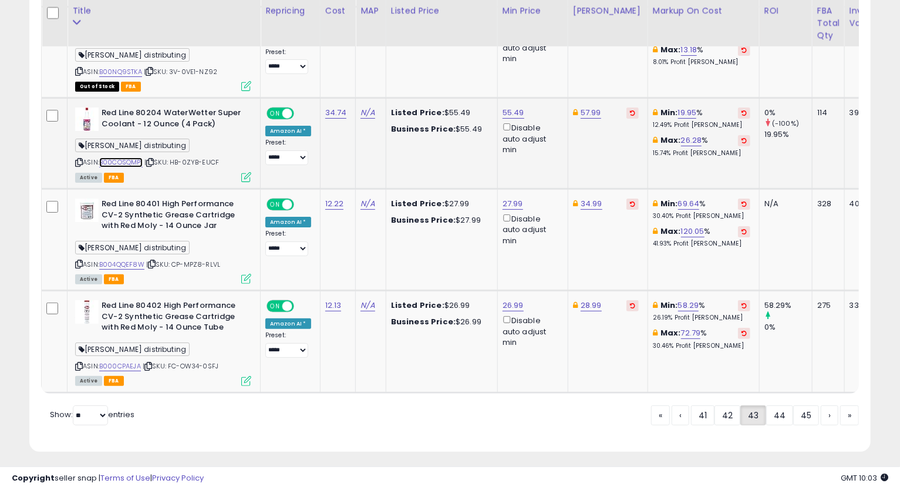
click at [116, 157] on link "B00COSQMPI" at bounding box center [120, 162] width 43 height 10
drag, startPoint x: 78, startPoint y: 146, endPoint x: 68, endPoint y: 154, distance: 12.9
click at [78, 159] on icon at bounding box center [79, 162] width 8 height 6
click at [503, 107] on link "55.49" at bounding box center [514, 113] width 22 height 12
type input "*****"
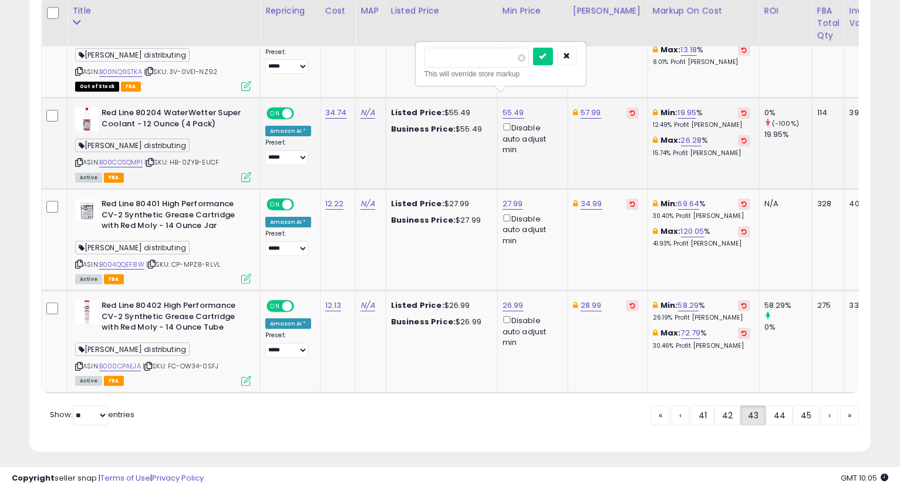
click button "submit" at bounding box center [543, 57] width 20 height 18
click at [123, 260] on link "B004QQEF8W" at bounding box center [121, 265] width 45 height 10
click at [76, 261] on icon at bounding box center [79, 264] width 8 height 6
click at [513, 198] on link "27.99" at bounding box center [513, 204] width 21 height 12
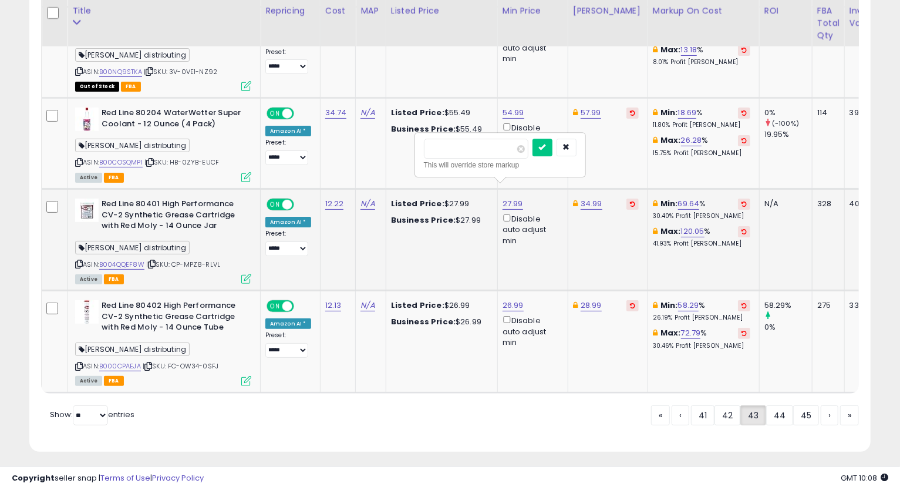
type input "*****"
click button "submit" at bounding box center [543, 148] width 20 height 18
click at [583, 198] on link "34.99" at bounding box center [592, 204] width 22 height 12
type input "*****"
click button "submit" at bounding box center [621, 148] width 20 height 18
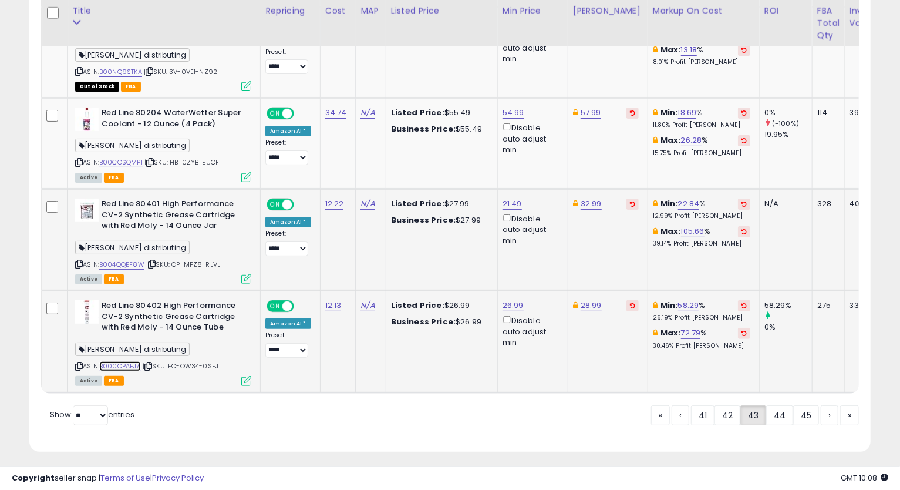
click at [133, 361] on link "B000CPAEJA" at bounding box center [120, 366] width 42 height 10
click at [78, 363] on icon at bounding box center [79, 366] width 8 height 6
click at [507, 300] on link "26.99" at bounding box center [513, 306] width 21 height 12
type input "*****"
click button "submit" at bounding box center [543, 249] width 20 height 18
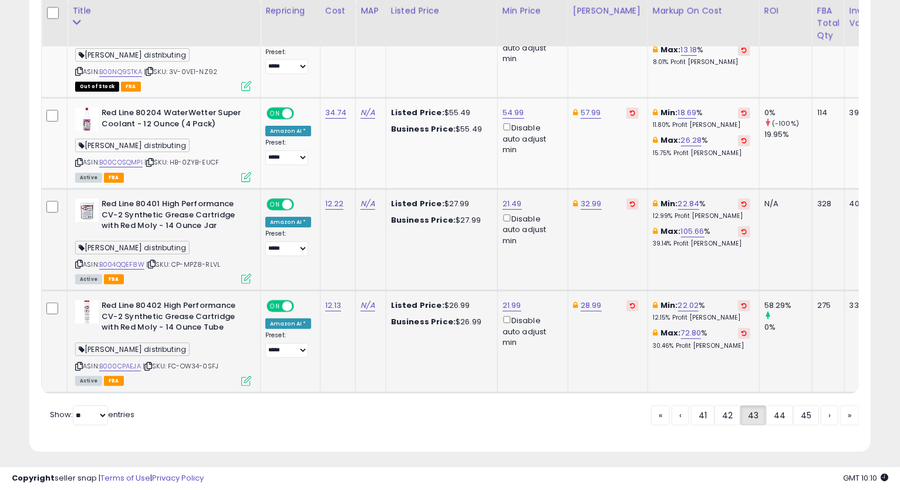
click at [78, 363] on icon at bounding box center [79, 366] width 8 height 6
click at [768, 414] on link "44" at bounding box center [780, 415] width 27 height 20
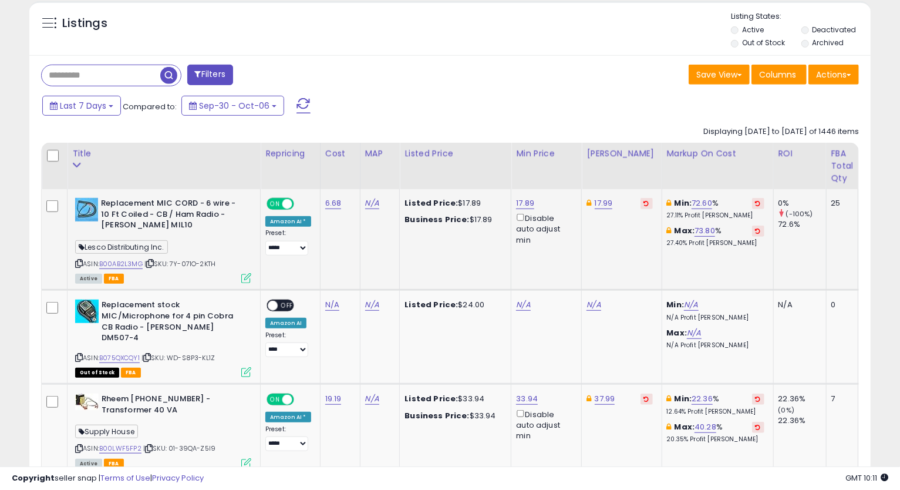
scroll to position [493, 0]
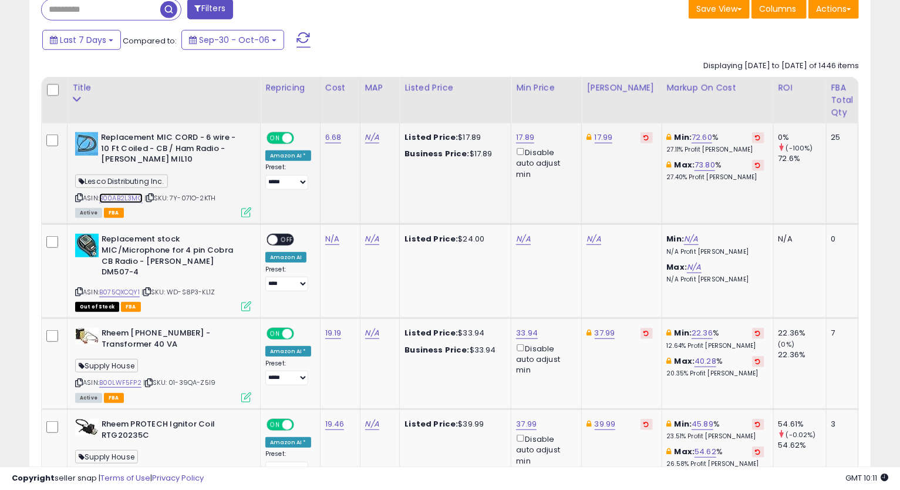
click at [125, 199] on link "B00AB2L3MG" at bounding box center [120, 198] width 43 height 10
